Goal: Find specific page/section: Find specific page/section

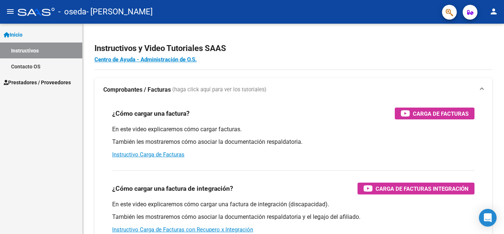
click at [498, 12] on mat-icon "person" at bounding box center [494, 11] width 9 height 9
click at [356, 56] on div at bounding box center [252, 117] width 504 height 234
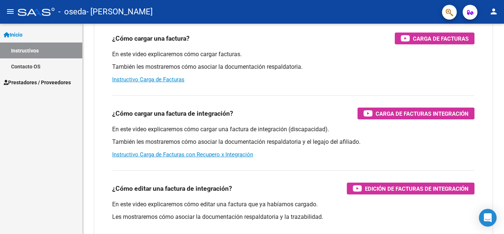
scroll to position [114, 0]
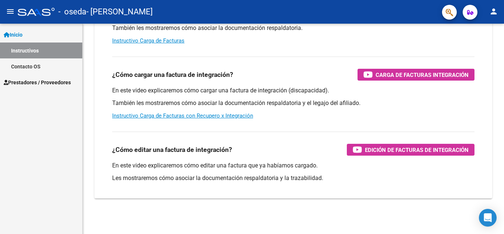
click at [55, 80] on span "Prestadores / Proveedores" at bounding box center [37, 82] width 67 height 8
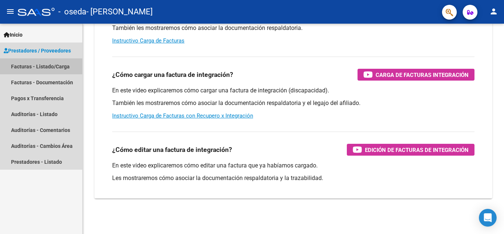
click at [54, 65] on link "Facturas - Listado/Carga" at bounding box center [41, 66] width 82 height 16
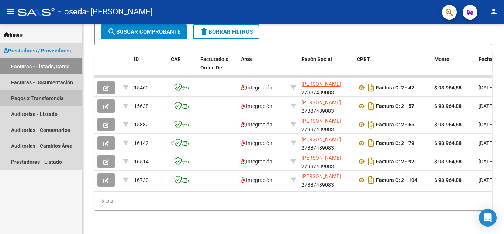
click at [42, 100] on link "Pagos x Transferencia" at bounding box center [41, 98] width 82 height 16
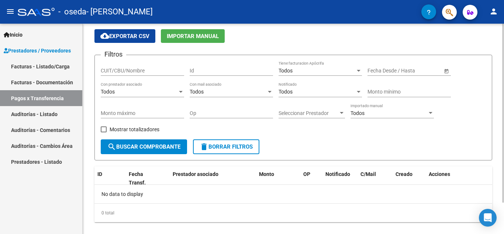
scroll to position [37, 0]
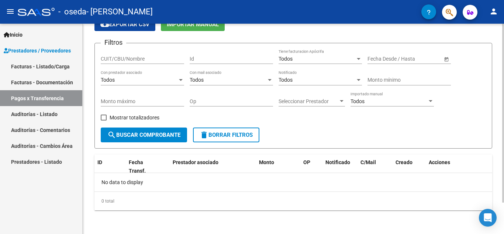
click at [141, 135] on span "search Buscar Comprobante" at bounding box center [143, 134] width 73 height 7
click at [39, 82] on link "Facturas - Documentación" at bounding box center [41, 82] width 82 height 16
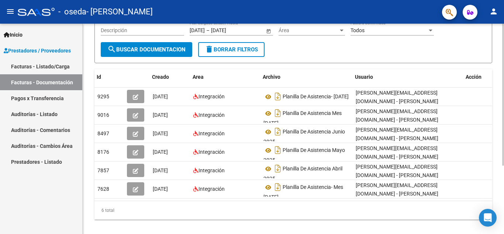
scroll to position [0, 8]
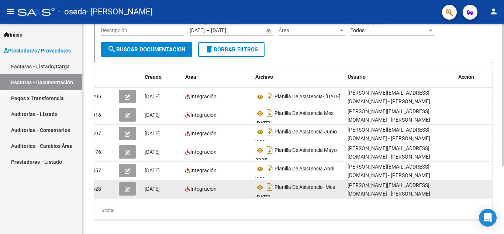
click at [428, 196] on div "[PERSON_NAME][EMAIL_ADDRESS][DOMAIN_NAME] - [PERSON_NAME]" at bounding box center [400, 189] width 105 height 16
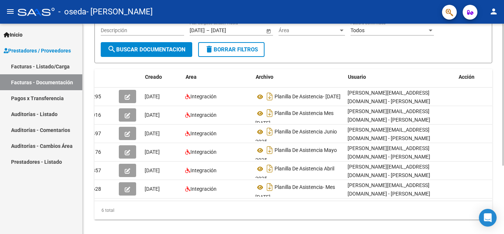
scroll to position [0, 0]
